Goal: Contribute content: Contribute content

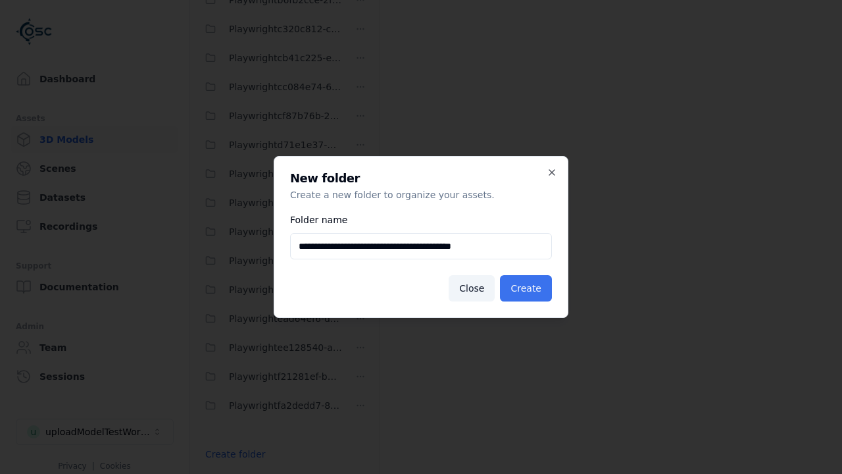
type input "**********"
click at [528, 288] on button "Create" at bounding box center [526, 288] width 52 height 26
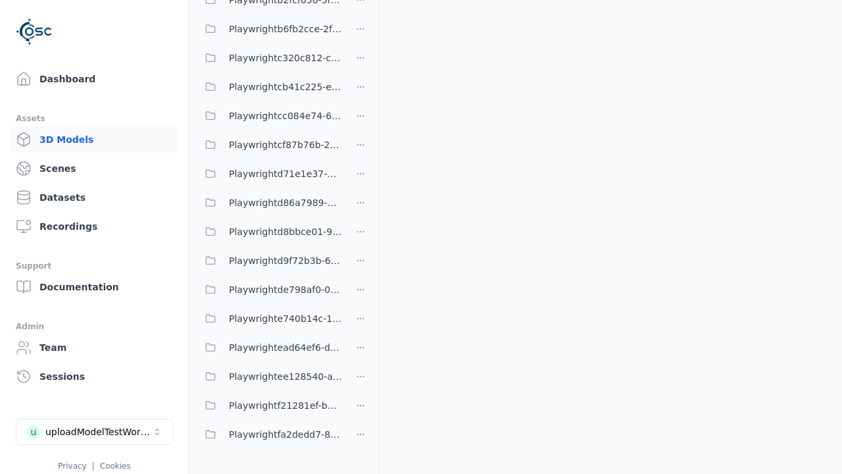
scroll to position [864, 0]
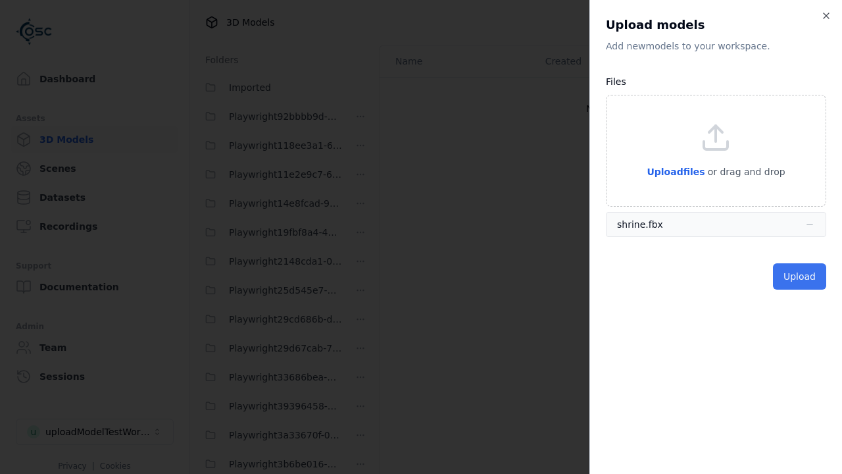
click at [801, 276] on button "Upload" at bounding box center [799, 276] width 53 height 26
